Goal: Task Accomplishment & Management: Manage account settings

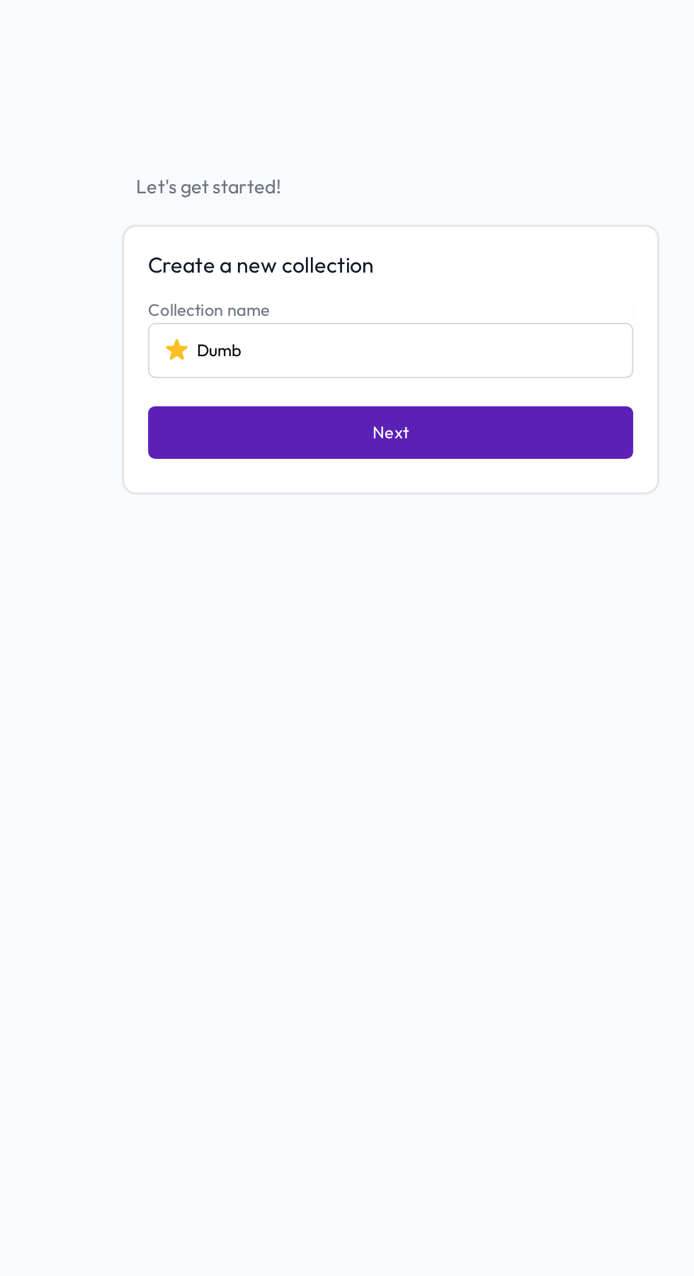
type input "Dumb"
click at [286, 396] on button "Next" at bounding box center [346, 386] width 287 height 31
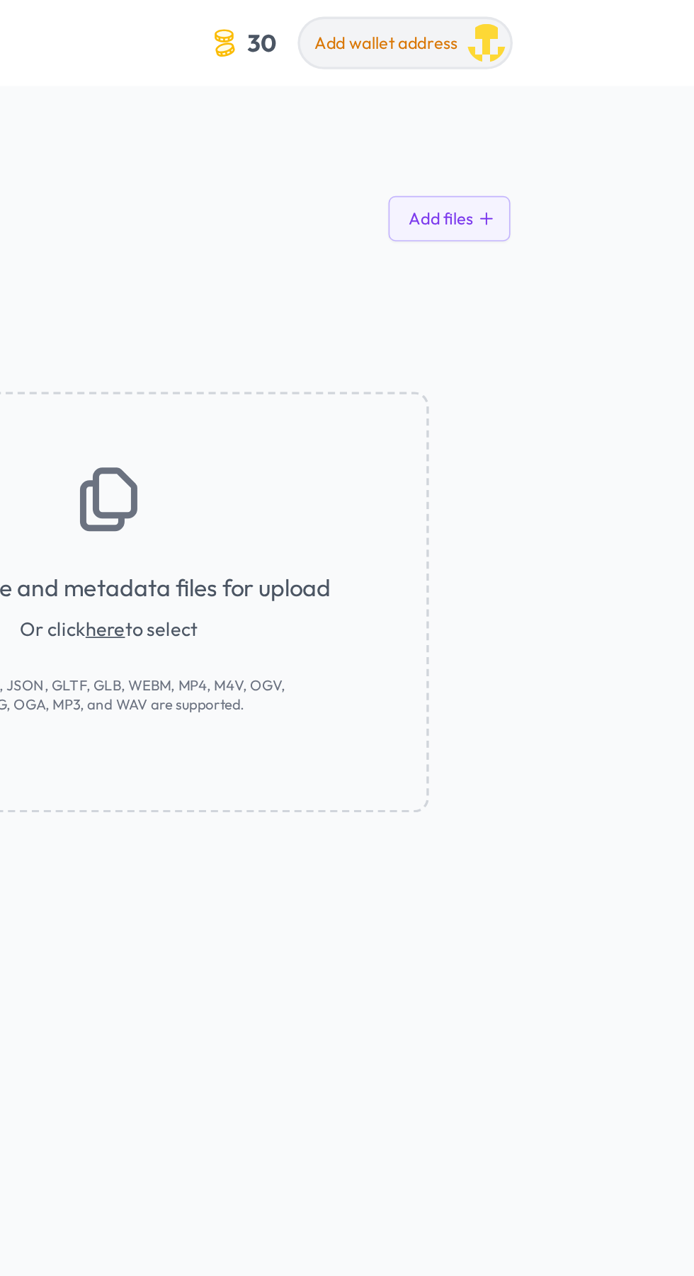
click at [494, 25] on span "Add wallet address" at bounding box center [511, 25] width 85 height 13
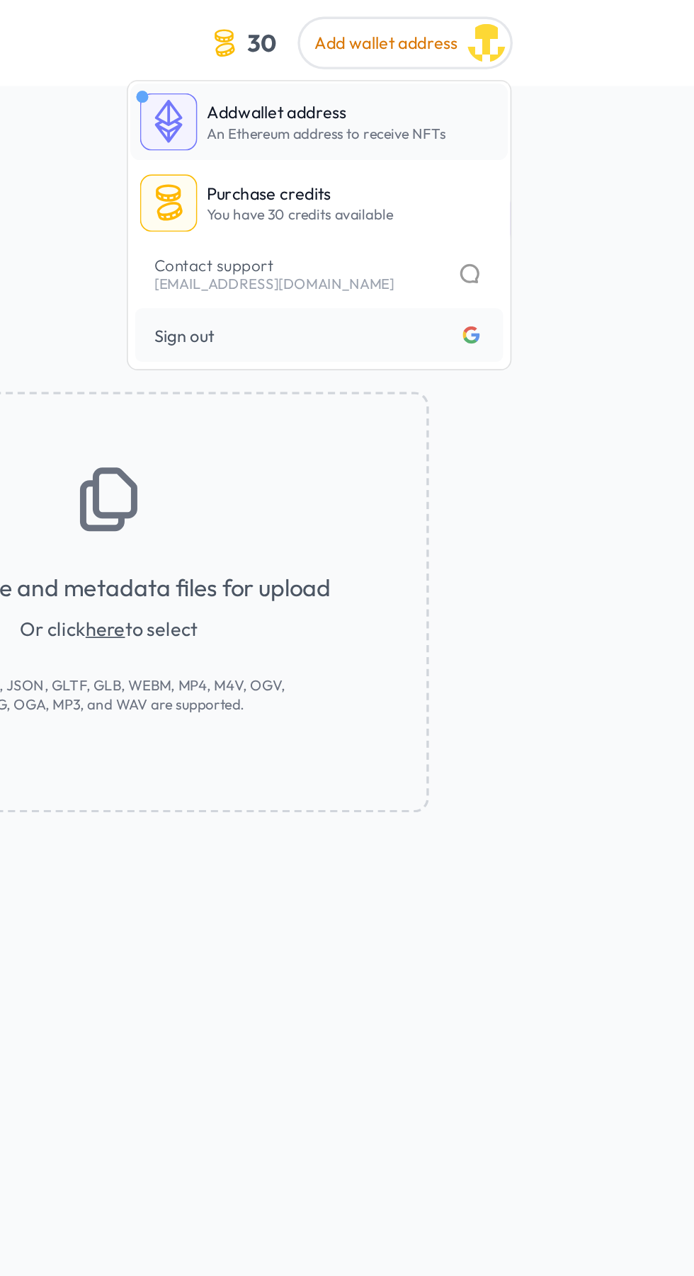
click at [388, 74] on img at bounding box center [382, 72] width 34 height 34
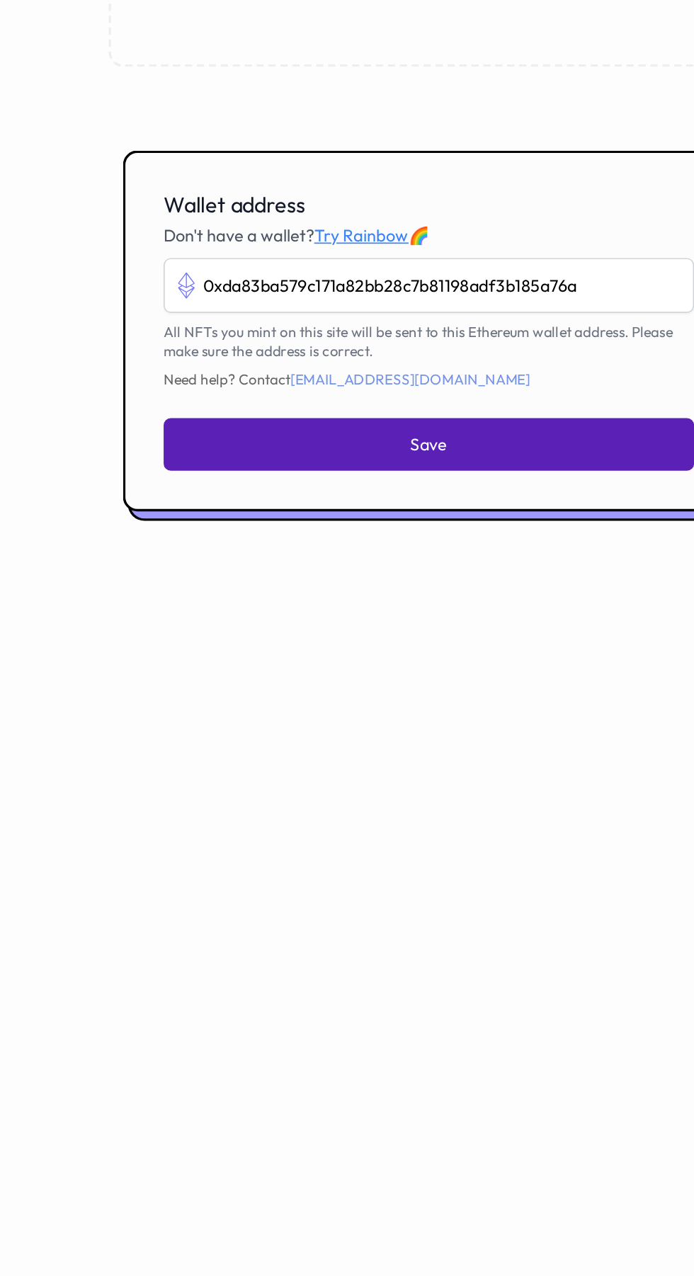
type input "0xda83ba579c171a82bb28c7b81198adf3b185a76a"
click at [408, 721] on button "Save" at bounding box center [347, 705] width 314 height 31
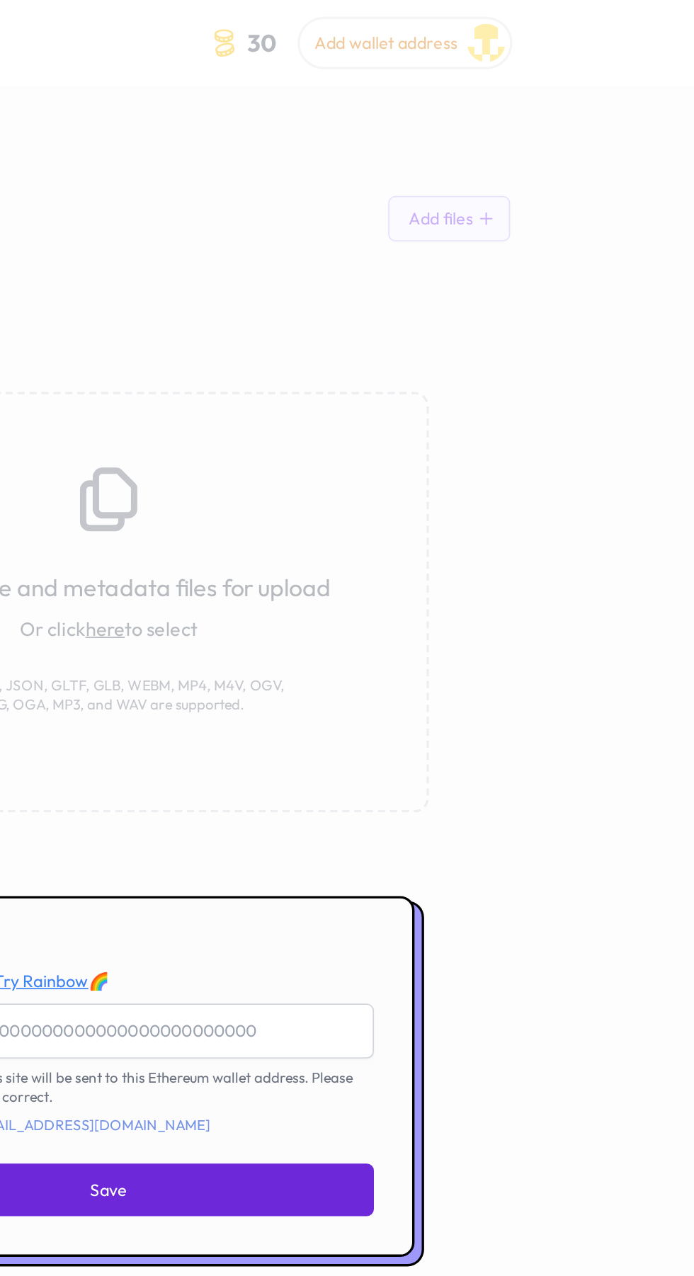
click at [460, 215] on div at bounding box center [347, 638] width 694 height 1276
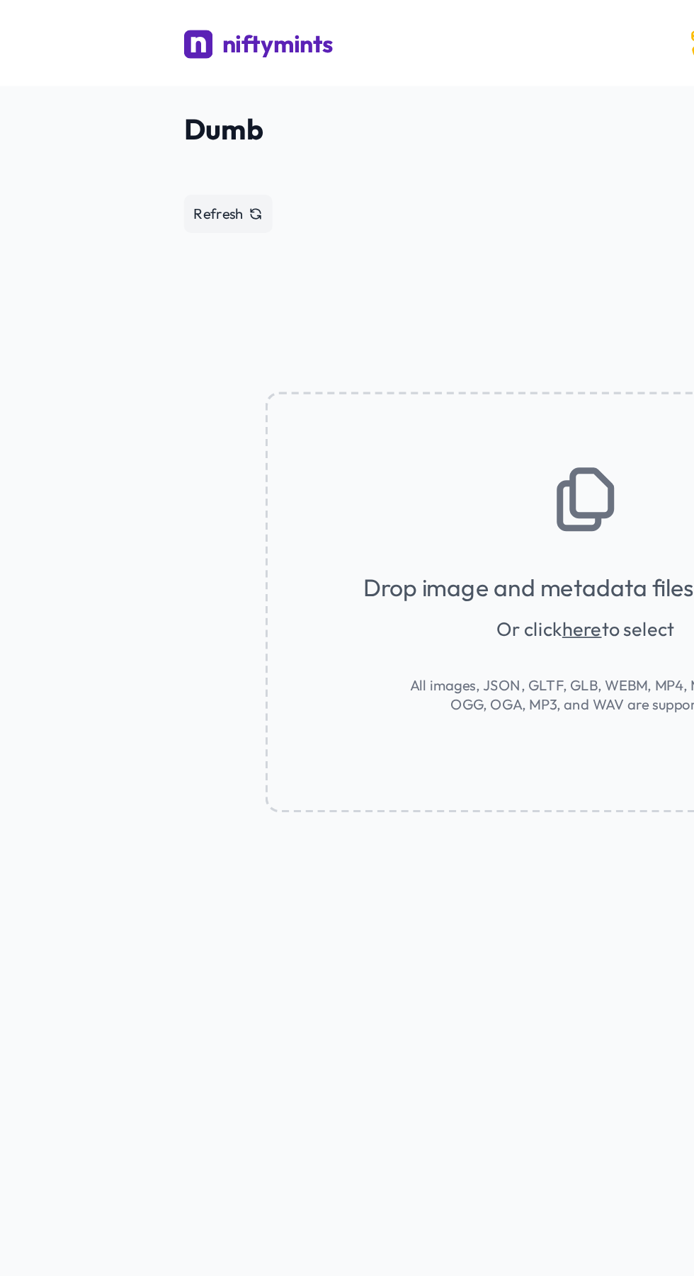
click at [112, 20] on img at bounding box center [117, 26] width 17 height 17
